Goal: Task Accomplishment & Management: Manage account settings

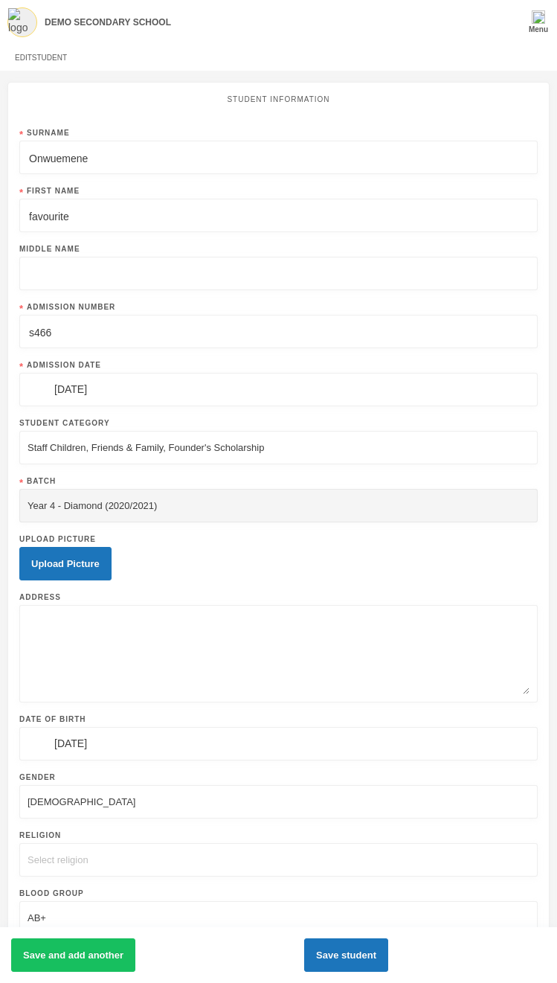
click at [264, 451] on div "Staff Children, Friends & Family, Founder's Scholarship" at bounding box center [146, 448] width 237 height 15
click at [206, 449] on div "Staff Children, Friends & Family, Founder's Scholarship" at bounding box center [146, 448] width 237 height 15
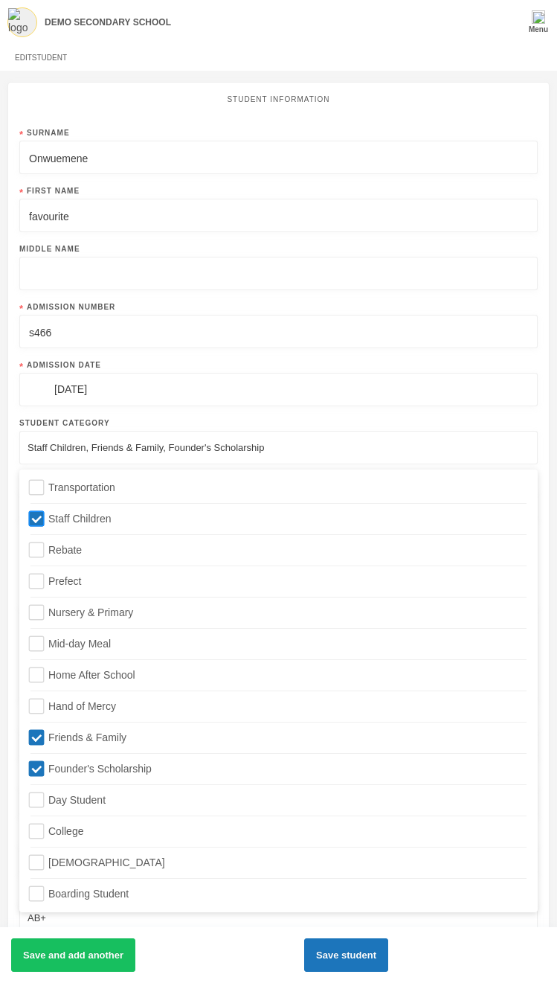
click at [42, 522] on input "Staff Children" at bounding box center [37, 519] width 16 height 16
checkbox input "false"
click at [40, 740] on input "Friends & Family" at bounding box center [37, 738] width 16 height 16
checkbox input "false"
click at [33, 769] on input "Founder's Scholarship" at bounding box center [37, 769] width 16 height 16
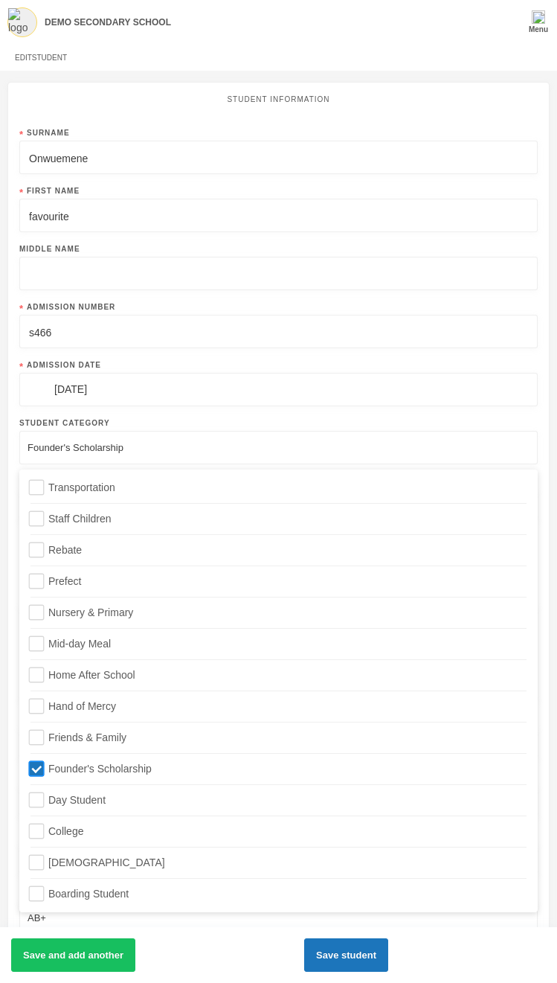
checkbox input "false"
click at [39, 833] on input "College" at bounding box center [37, 832] width 16 height 16
checkbox input "true"
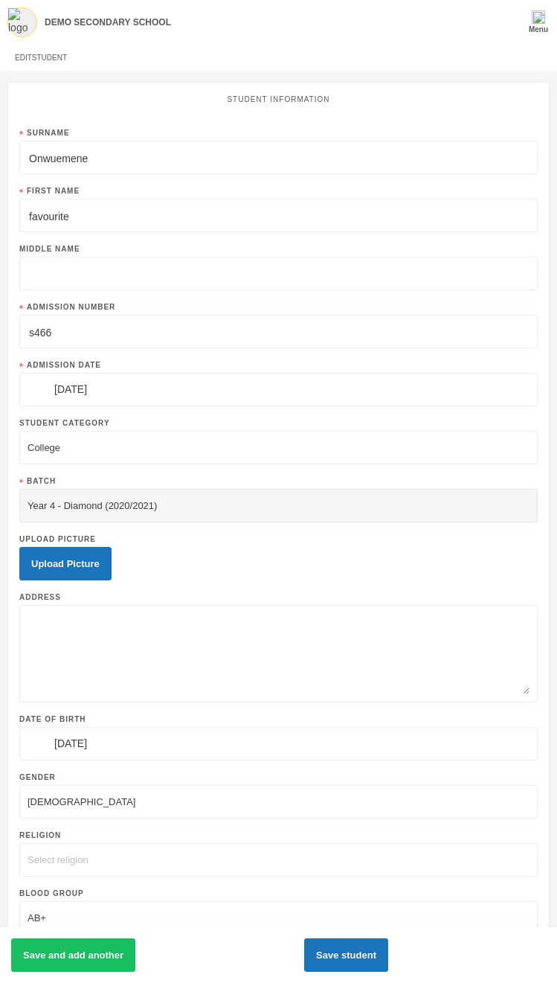
click at [128, 224] on input "favourite" at bounding box center [279, 215] width 502 height 33
click at [157, 504] on div "Year 4 - Diamond (2020/2021)" at bounding box center [92, 506] width 129 height 15
